Goal: Book appointment/travel/reservation

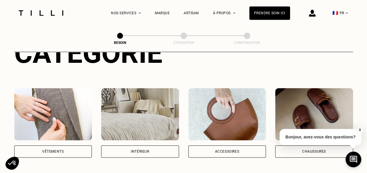
scroll to position [79, 0]
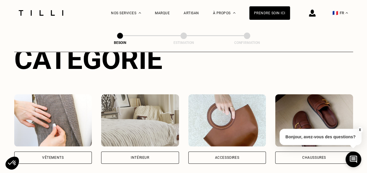
click at [48, 156] on div "Vêtements" at bounding box center [52, 157] width 21 height 3
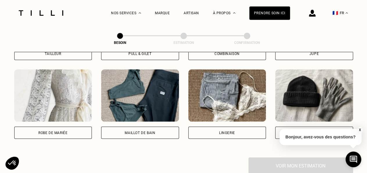
scroll to position [423, 0]
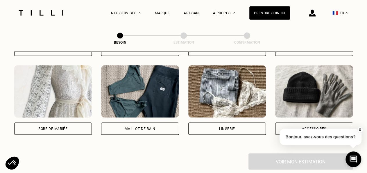
click at [62, 113] on div "Robe de mariée" at bounding box center [53, 99] width 78 height 69
select select "FR"
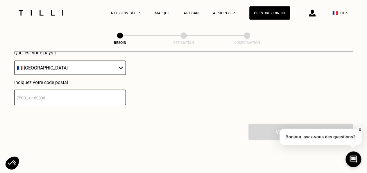
scroll to position [600, 0]
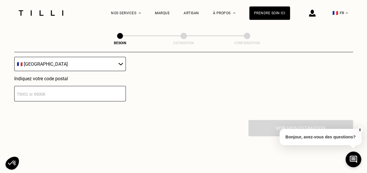
click at [96, 86] on input "number" at bounding box center [69, 93] width 111 height 15
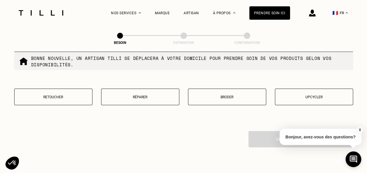
scroll to position [736, 0]
type input "33200"
click at [312, 97] on button "Upcycler" at bounding box center [314, 97] width 78 height 17
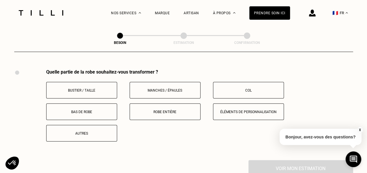
scroll to position [799, 0]
click at [164, 109] on p "Robe entière" at bounding box center [165, 111] width 64 height 4
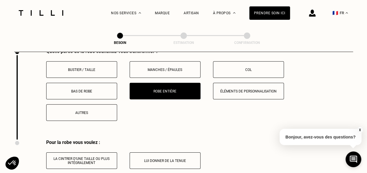
scroll to position [822, 0]
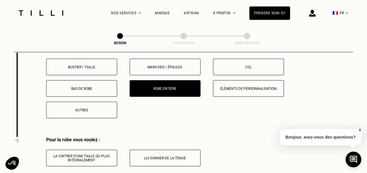
click at [233, 86] on p "Éléments de personnalisation" at bounding box center [248, 88] width 64 height 4
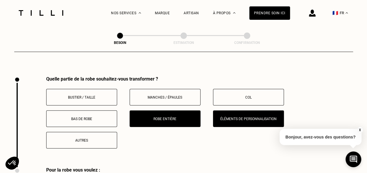
scroll to position [789, 0]
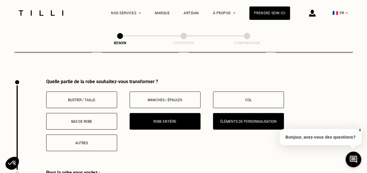
click at [194, 98] on p "Manches / Épaules" at bounding box center [165, 100] width 64 height 4
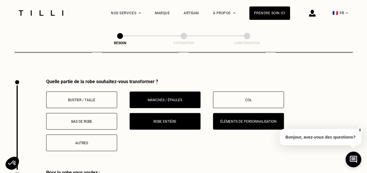
click at [228, 119] on p "Éléments de personnalisation" at bounding box center [248, 121] width 64 height 4
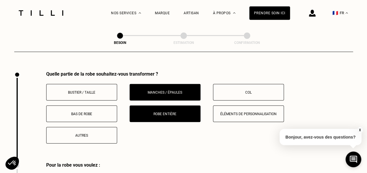
scroll to position [796, 0]
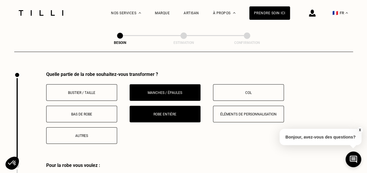
click at [258, 91] on p "Col" at bounding box center [248, 93] width 64 height 4
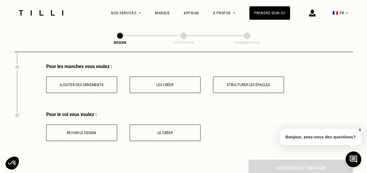
scroll to position [947, 0]
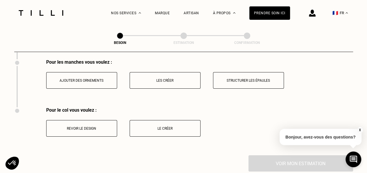
click at [92, 126] on p "Revoir le design" at bounding box center [81, 128] width 64 height 4
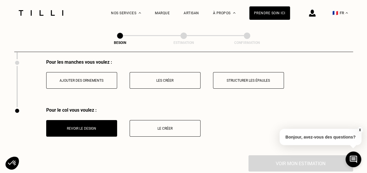
click at [264, 79] on p "Structurer les épaules" at bounding box center [248, 80] width 64 height 4
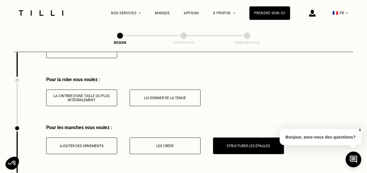
scroll to position [864, 0]
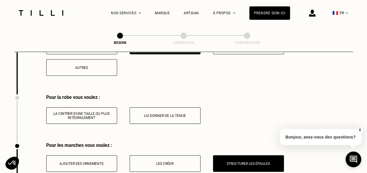
click at [134, 116] on button "Lui donner de la tenue" at bounding box center [164, 115] width 71 height 17
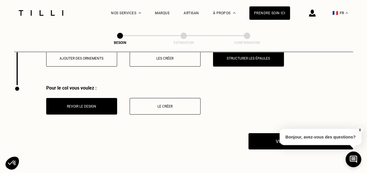
scroll to position [998, 0]
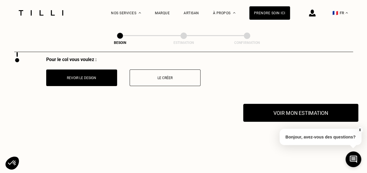
click at [284, 117] on button "Voir mon estimation" at bounding box center [300, 113] width 115 height 18
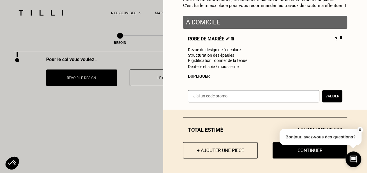
scroll to position [83, 0]
click at [358, 129] on button "X" at bounding box center [360, 130] width 6 height 6
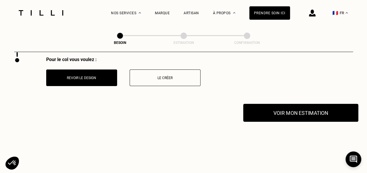
click at [328, 116] on button "Voir mon estimation" at bounding box center [300, 113] width 115 height 18
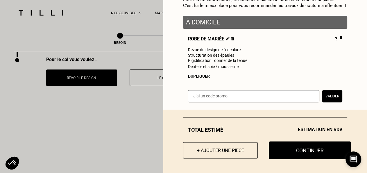
click at [305, 145] on button "Continuer" at bounding box center [310, 150] width 82 height 18
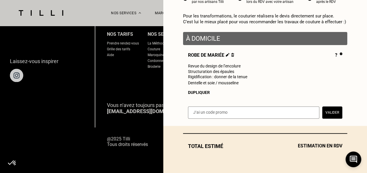
scroll to position [67, 0]
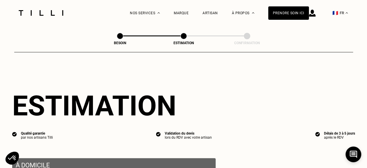
select select "FR"
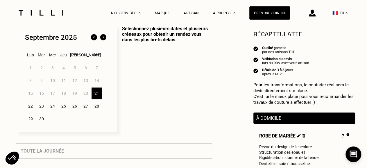
scroll to position [152, 0]
click at [102, 39] on img at bounding box center [102, 37] width 9 height 9
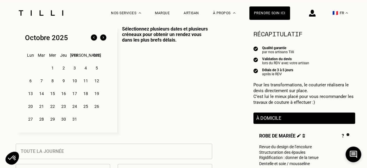
click at [89, 94] on div "18" at bounding box center [85, 94] width 10 height 12
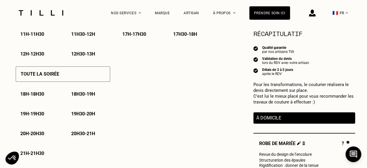
scroll to position [390, 0]
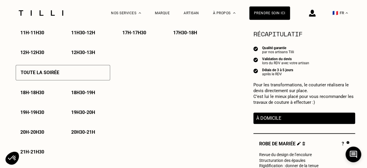
click at [68, 82] on div "Toute la soirée 18h - 18h30 18h30 - 19h 19h - 19h30 19h30 - 20h 20h - 20h30 20h…" at bounding box center [63, 109] width 94 height 99
click at [68, 77] on div "Toute la soirée" at bounding box center [63, 72] width 94 height 15
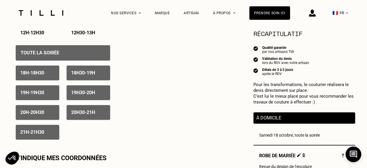
scroll to position [413, 0]
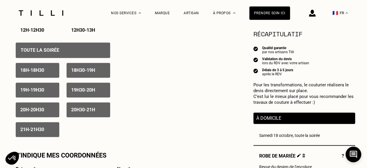
click at [181, 87] on div "Toute la matinée 7h - 7h30 7h30 - 8h 8h - 8h30 8h30 - 9h 9h - 9h30 9h30 - 10h 1…" at bounding box center [114, 18] width 196 height 238
click at [59, 55] on div "Toute la soirée" at bounding box center [63, 49] width 94 height 15
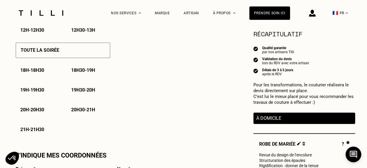
click at [45, 88] on div "19h - 19h30" at bounding box center [38, 89] width 44 height 15
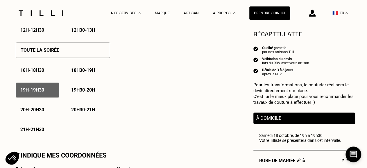
click at [77, 91] on p "19h30 - 20h" at bounding box center [83, 90] width 24 height 6
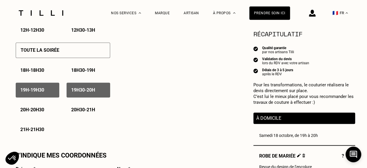
click at [35, 106] on div "20h - 20h30" at bounding box center [38, 109] width 44 height 15
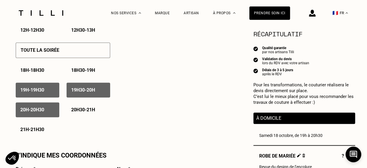
click at [78, 109] on p "20h30 - 21h" at bounding box center [83, 110] width 24 height 6
click at [38, 130] on p "21h - 21h30" at bounding box center [32, 130] width 24 height 6
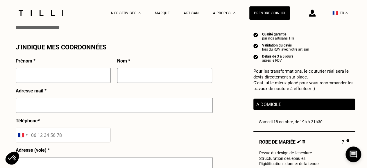
scroll to position [521, 0]
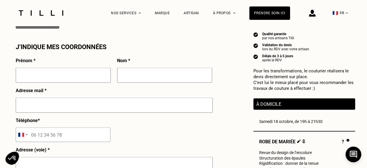
click at [81, 82] on input "text" at bounding box center [63, 74] width 95 height 15
type input "Auriane"
click at [125, 78] on input "text" at bounding box center [164, 74] width 95 height 15
type input "[PERSON_NAME]"
click at [112, 101] on input "text" at bounding box center [114, 104] width 197 height 15
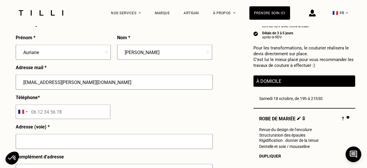
scroll to position [544, 0]
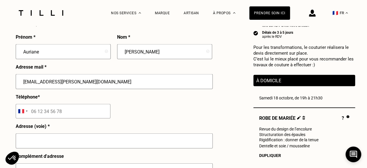
type input "[EMAIL_ADDRESS][PERSON_NAME][DOMAIN_NAME]"
click at [87, 112] on input "tel" at bounding box center [63, 111] width 95 height 15
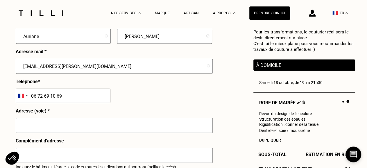
scroll to position [575, 0]
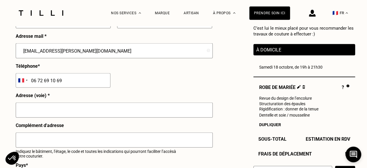
type input "06 72 69 10 69"
click at [76, 112] on input "text" at bounding box center [114, 109] width 197 height 15
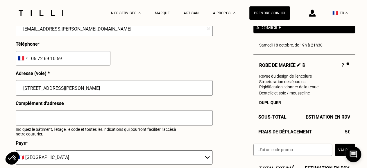
scroll to position [597, 0]
type input "[STREET_ADDRESS][PERSON_NAME]"
click at [83, 116] on input "text" at bounding box center [114, 117] width 197 height 15
click at [58, 124] on input "Apt 51" at bounding box center [114, 117] width 197 height 15
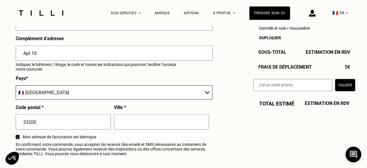
scroll to position [668, 0]
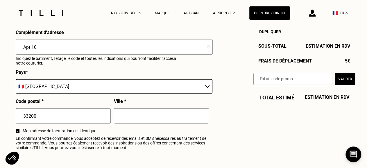
type input "Apt 10"
click at [122, 122] on input "text" at bounding box center [161, 115] width 95 height 15
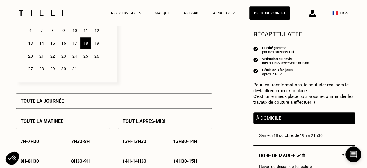
scroll to position [203, 0]
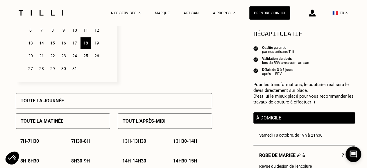
type input "[GEOGRAPHIC_DATA]"
click at [96, 42] on div "19" at bounding box center [96, 43] width 10 height 12
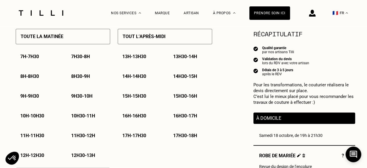
scroll to position [288, 0]
click at [36, 94] on p "9h - 9h30" at bounding box center [29, 96] width 19 height 6
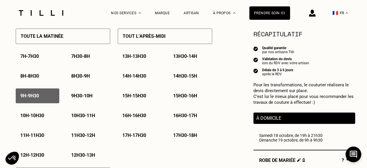
click at [75, 96] on p "9h30 - 10h" at bounding box center [81, 96] width 21 height 6
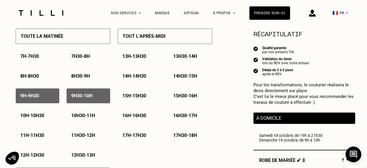
click at [40, 118] on p "10h - 10h30" at bounding box center [32, 116] width 24 height 6
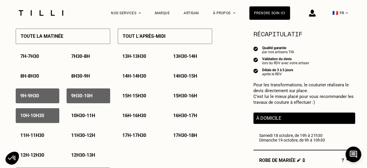
click at [80, 116] on p "10h30 - 11h" at bounding box center [83, 116] width 24 height 6
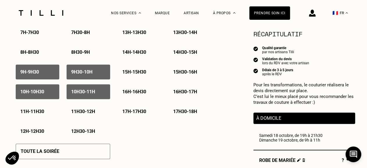
scroll to position [312, 0]
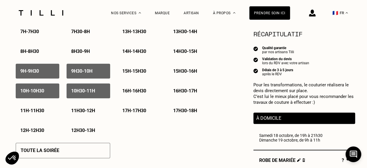
click at [43, 113] on p "11h - 11h30" at bounding box center [32, 111] width 24 height 6
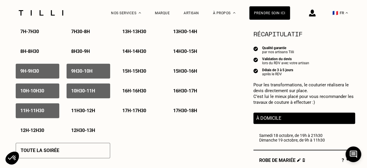
click at [83, 113] on p "11h30 - 12h" at bounding box center [83, 111] width 24 height 6
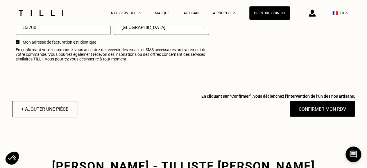
scroll to position [758, 0]
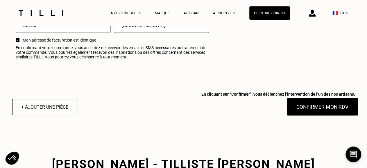
click at [322, 114] on button "Confirmer mon RDV" at bounding box center [322, 107] width 72 height 18
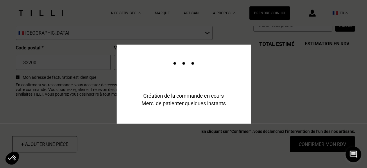
scroll to position [700, 0]
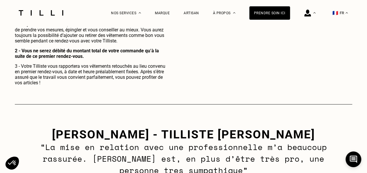
scroll to position [332, 0]
